Goal: Information Seeking & Learning: Learn about a topic

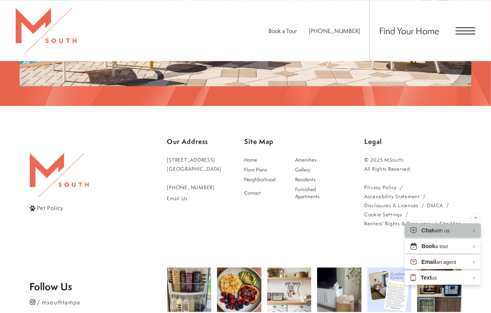
scroll to position [1339, 0]
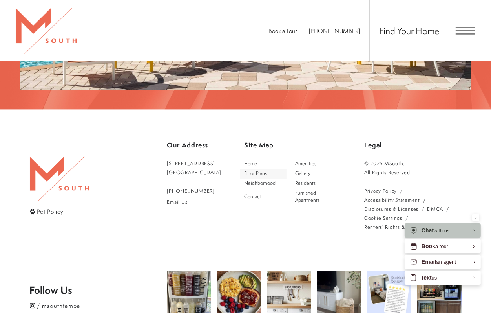
click at [267, 170] on span "Floor Plans" at bounding box center [255, 173] width 23 height 7
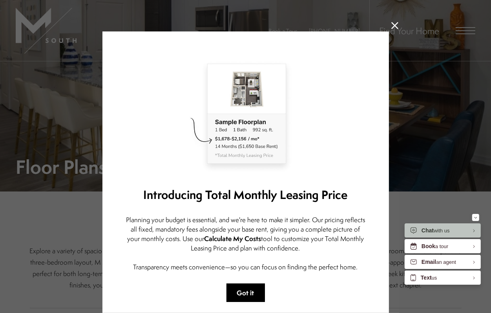
click at [252, 291] on button "Got it" at bounding box center [246, 292] width 38 height 18
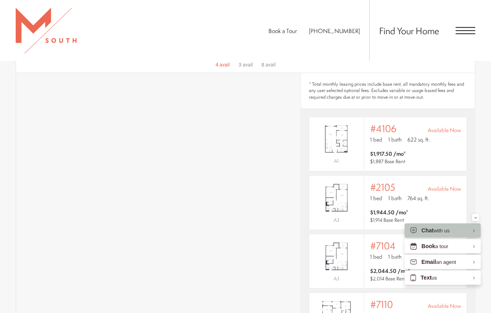
scroll to position [507, 0]
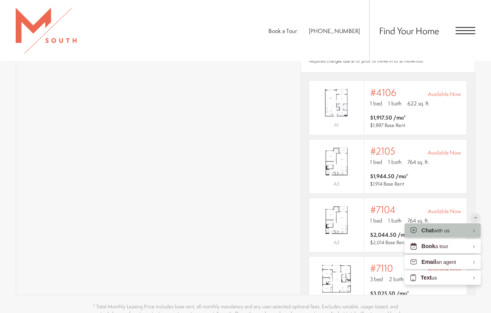
click at [475, 216] on icon "Minimize" at bounding box center [475, 217] width 3 height 2
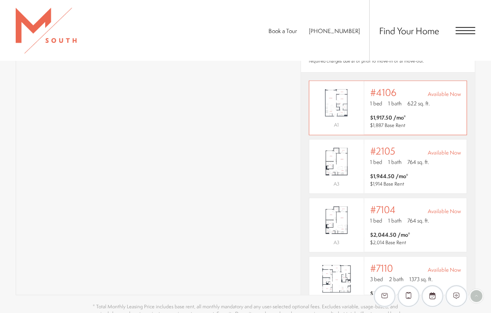
click at [448, 114] on span "$1,917.50 /mo* $1,887 Base Rent" at bounding box center [415, 122] width 91 height 16
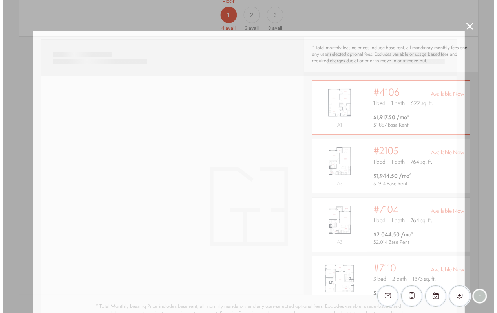
scroll to position [0, 0]
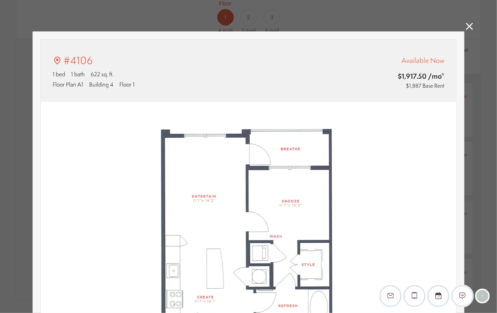
type input "**********"
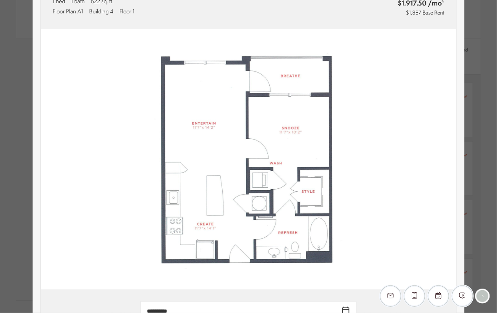
scroll to position [73, 0]
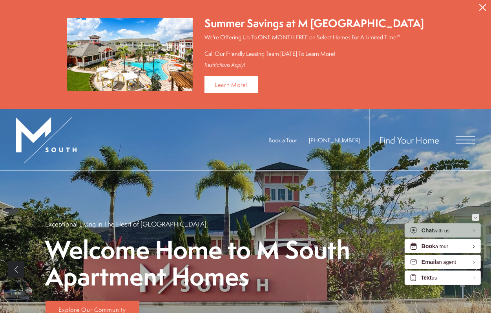
click at [476, 214] on div "Minimize" at bounding box center [475, 217] width 3 height 7
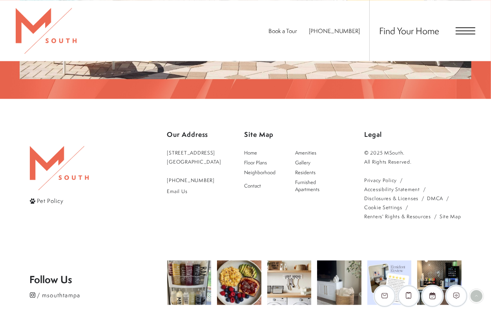
scroll to position [1346, 0]
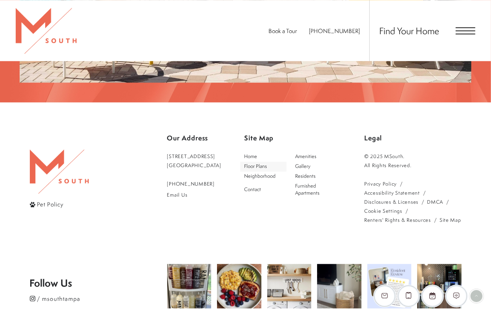
click at [267, 163] on span "Floor Plans" at bounding box center [255, 166] width 23 height 7
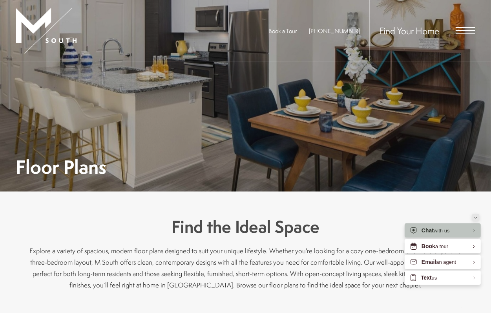
click at [478, 218] on button "Minimize" at bounding box center [475, 217] width 7 height 7
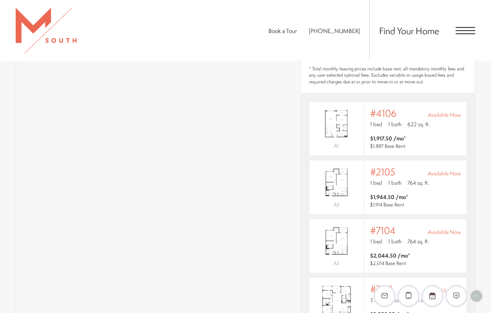
scroll to position [513, 0]
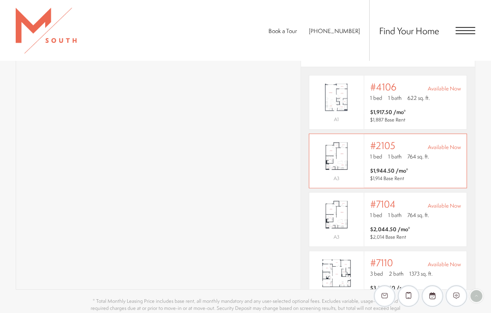
click at [342, 150] on img "View #2105" at bounding box center [336, 156] width 55 height 34
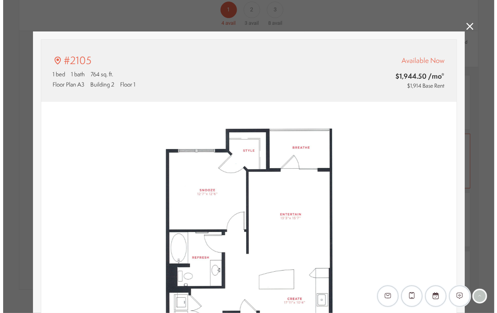
scroll to position [0, 0]
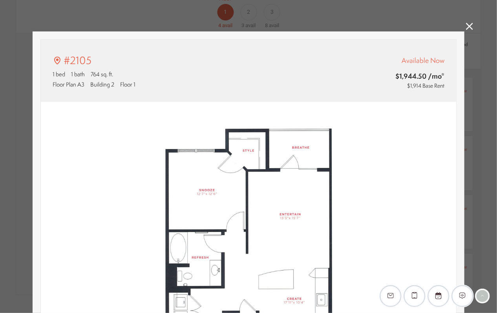
type input "**********"
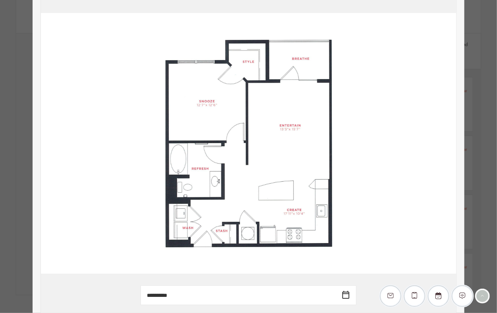
scroll to position [126, 0]
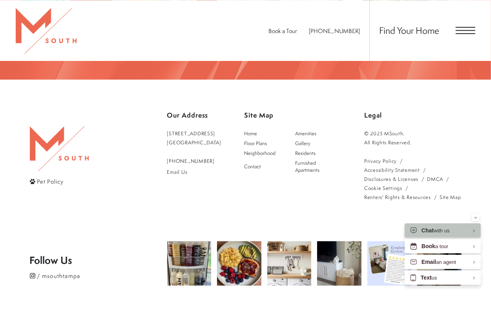
scroll to position [1282, 0]
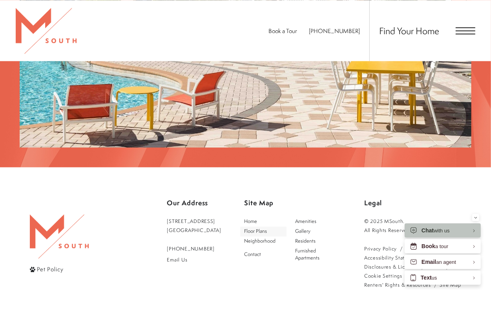
click at [267, 227] on span "Floor Plans" at bounding box center [255, 230] width 23 height 7
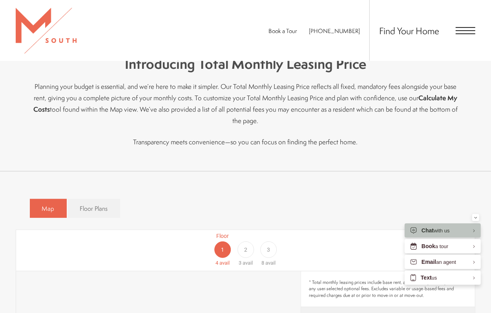
scroll to position [1093, 0]
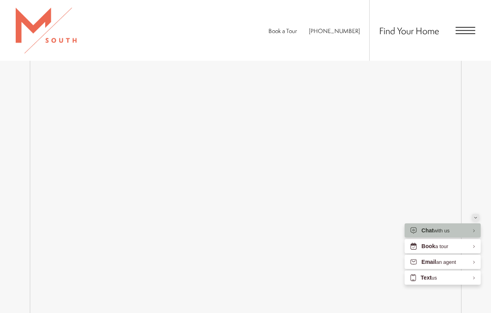
click at [476, 218] on div "Minimize" at bounding box center [475, 217] width 3 height 7
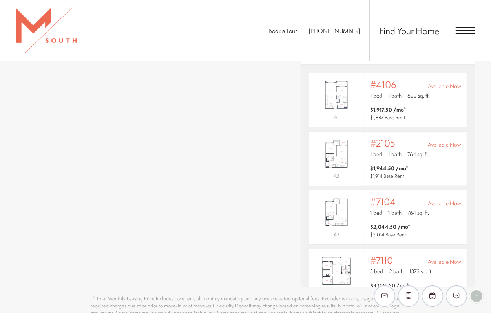
scroll to position [519, 0]
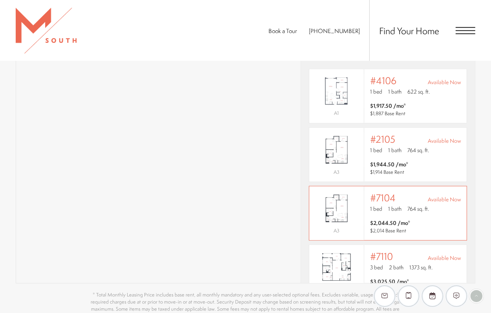
click at [344, 200] on img "View #7104" at bounding box center [336, 208] width 55 height 34
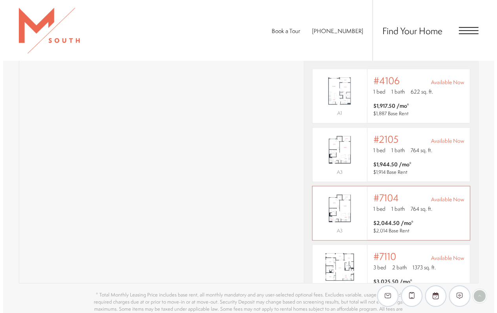
scroll to position [0, 0]
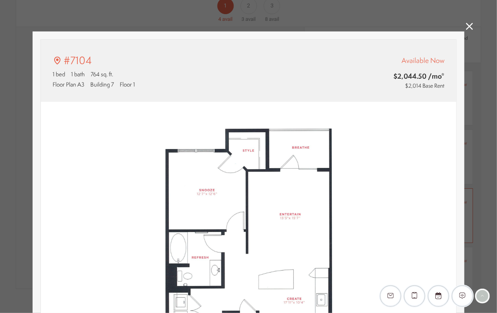
type input "**********"
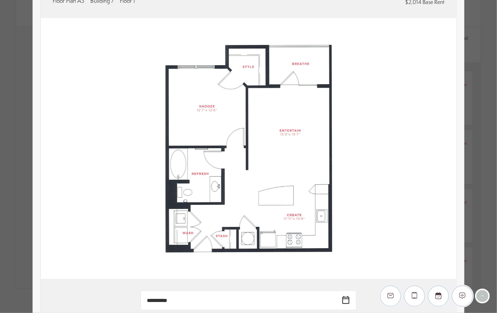
scroll to position [110, 0]
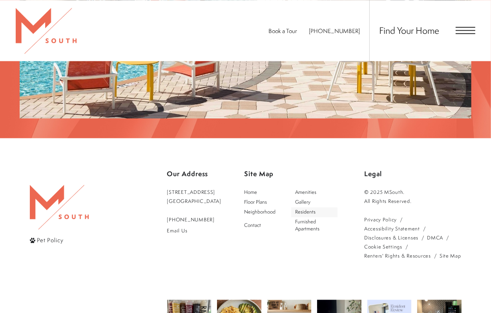
scroll to position [1285, 0]
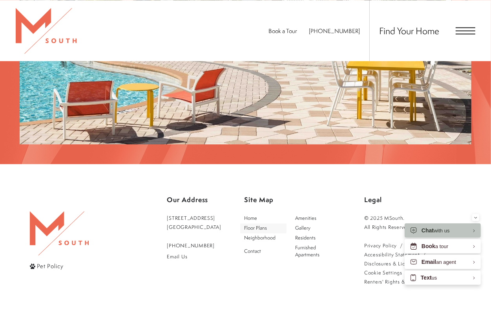
click at [265, 224] on span "Floor Plans" at bounding box center [255, 227] width 23 height 7
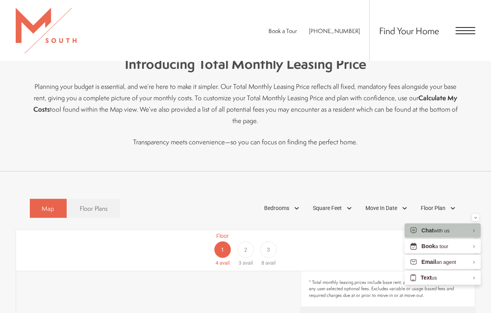
scroll to position [547, 0]
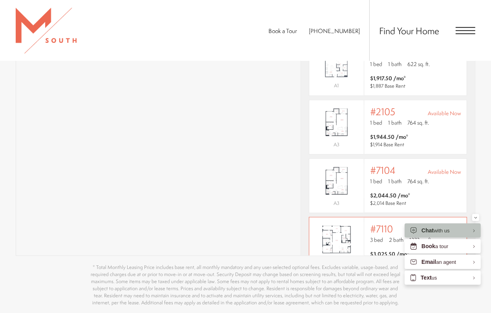
click at [370, 236] on span "3 bed" at bounding box center [376, 240] width 13 height 8
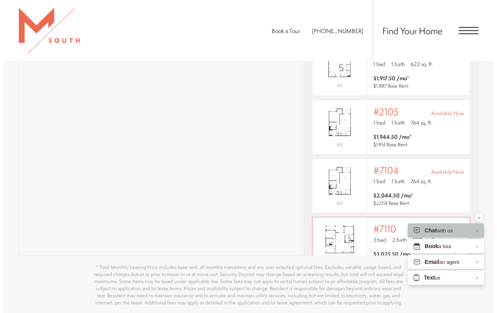
scroll to position [0, 0]
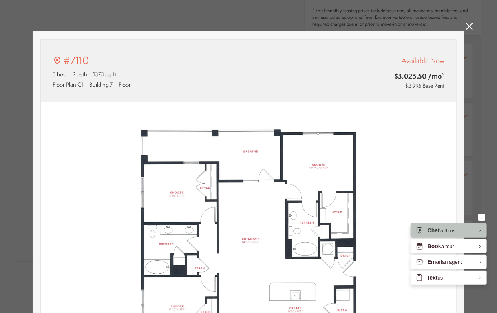
type input "**********"
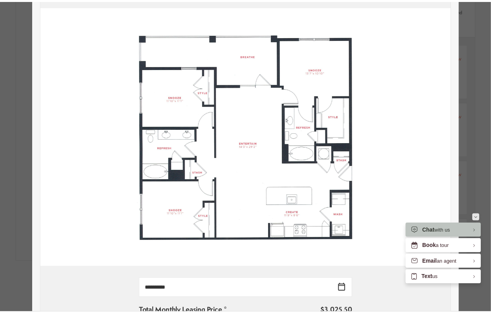
scroll to position [547, 0]
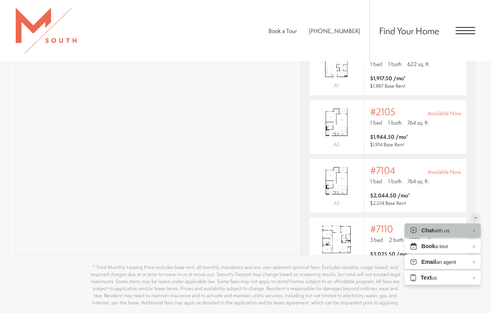
click at [476, 216] on icon "Minimize" at bounding box center [475, 217] width 3 height 2
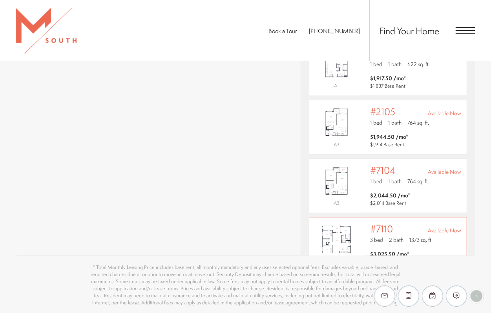
click at [388, 223] on span "#7110" at bounding box center [381, 228] width 23 height 11
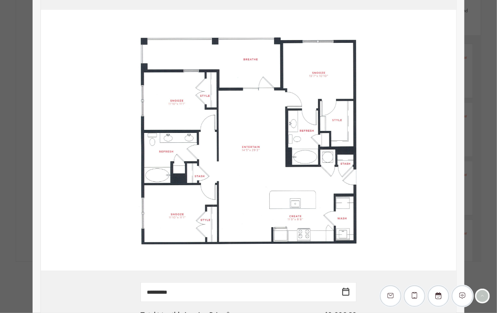
scroll to position [97, 0]
